Goal: Task Accomplishment & Management: Complete application form

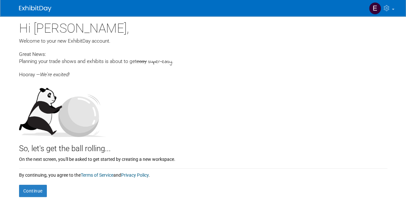
scroll to position [58, 0]
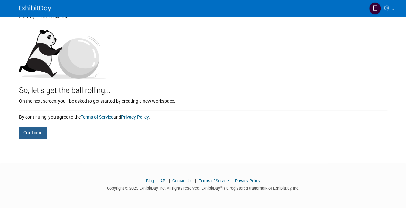
click at [36, 131] on button "Continue" at bounding box center [33, 133] width 28 height 12
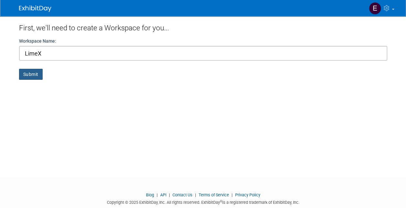
type input "LimeX"
click at [36, 75] on button "Submit" at bounding box center [31, 74] width 24 height 11
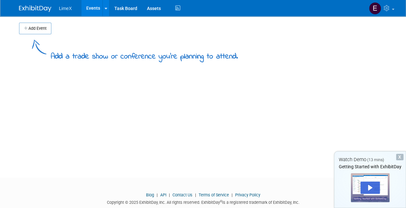
click at [37, 22] on div "Add Event" at bounding box center [203, 25] width 369 height 18
click at [40, 26] on button "Add Event" at bounding box center [35, 29] width 32 height 12
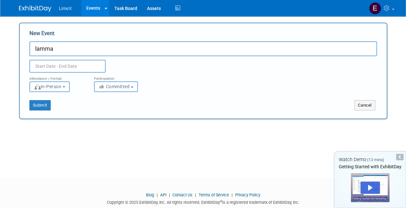
type input "lamma"
click at [71, 64] on input "text" at bounding box center [67, 66] width 76 height 13
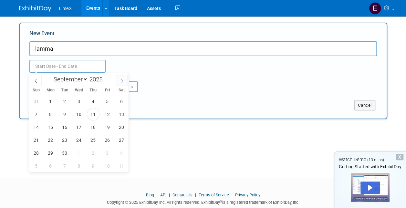
click at [122, 83] on span at bounding box center [122, 80] width 12 height 11
select select "11"
click at [66, 98] on span "2" at bounding box center [65, 101] width 13 height 13
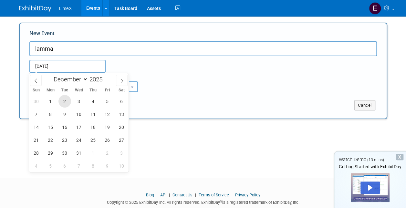
type input "Dec 2, 2025 to Dec 2, 2025"
click at [164, 98] on div "Submit Cancel" at bounding box center [204, 101] width 358 height 18
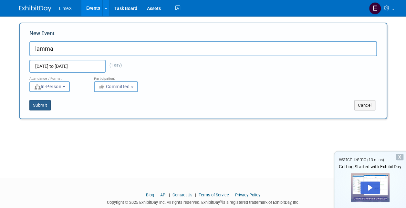
click at [40, 102] on button "Submit" at bounding box center [39, 105] width 21 height 10
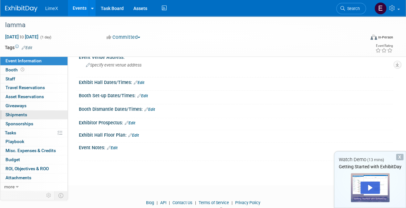
scroll to position [44, 0]
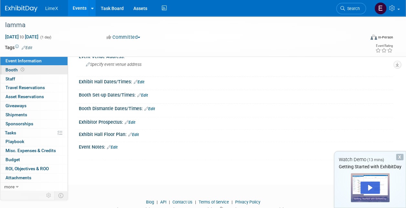
click at [24, 69] on span at bounding box center [22, 69] width 6 height 5
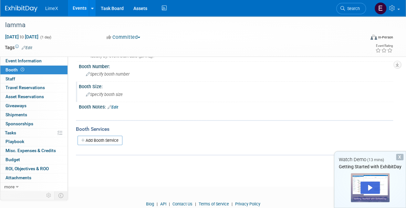
scroll to position [0, 0]
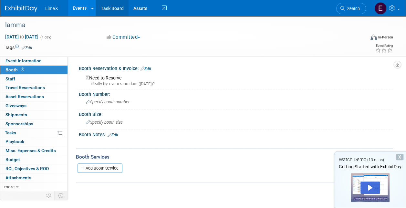
click at [96, 10] on link "Task Board" at bounding box center [112, 8] width 33 height 16
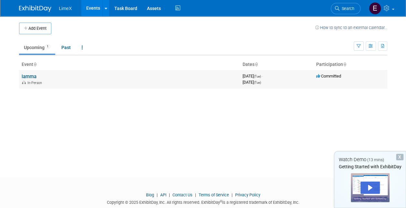
click at [109, 80] on div "In-Person" at bounding box center [130, 82] width 216 height 5
click at [155, 9] on link "Assets" at bounding box center [154, 8] width 24 height 16
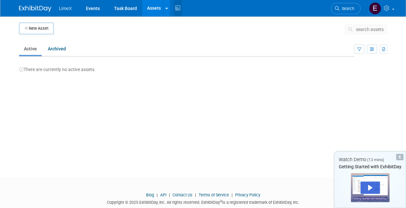
drag, startPoint x: 0, startPoint y: 0, endPoint x: 178, endPoint y: 12, distance: 178.5
click at [178, 12] on icon at bounding box center [178, 8] width 8 height 10
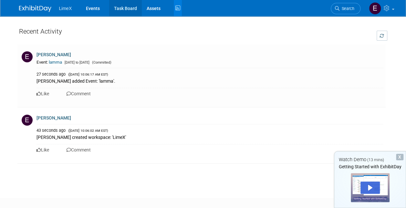
click at [130, 8] on link "Task Board" at bounding box center [125, 8] width 33 height 16
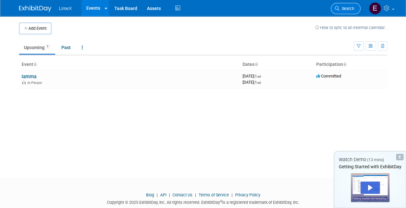
click at [347, 8] on span "Search" at bounding box center [347, 8] width 15 height 5
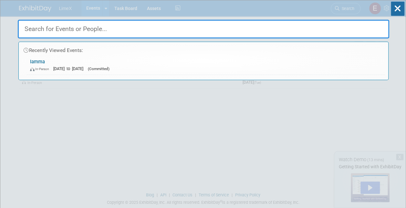
click at [298, 52] on div "Recently Viewed Events:" at bounding box center [203, 49] width 363 height 14
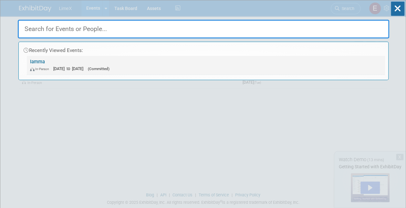
click at [71, 71] on div "In-Person Dec 2, 2025 to Dec 2, 2025 (Committed)" at bounding box center [206, 68] width 352 height 7
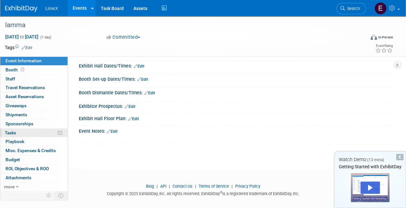
scroll to position [65, 0]
